Goal: Information Seeking & Learning: Learn about a topic

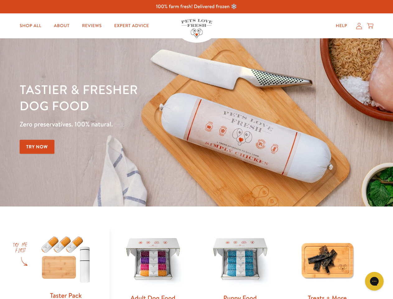
click at [197, 150] on div "Tastier & fresher dog food Zero preservatives. 100% natural. Try Now" at bounding box center [138, 122] width 236 height 82
click at [375, 281] on icon "Gorgias live chat" at bounding box center [375, 281] width 6 height 6
